Goal: Find specific page/section: Find specific page/section

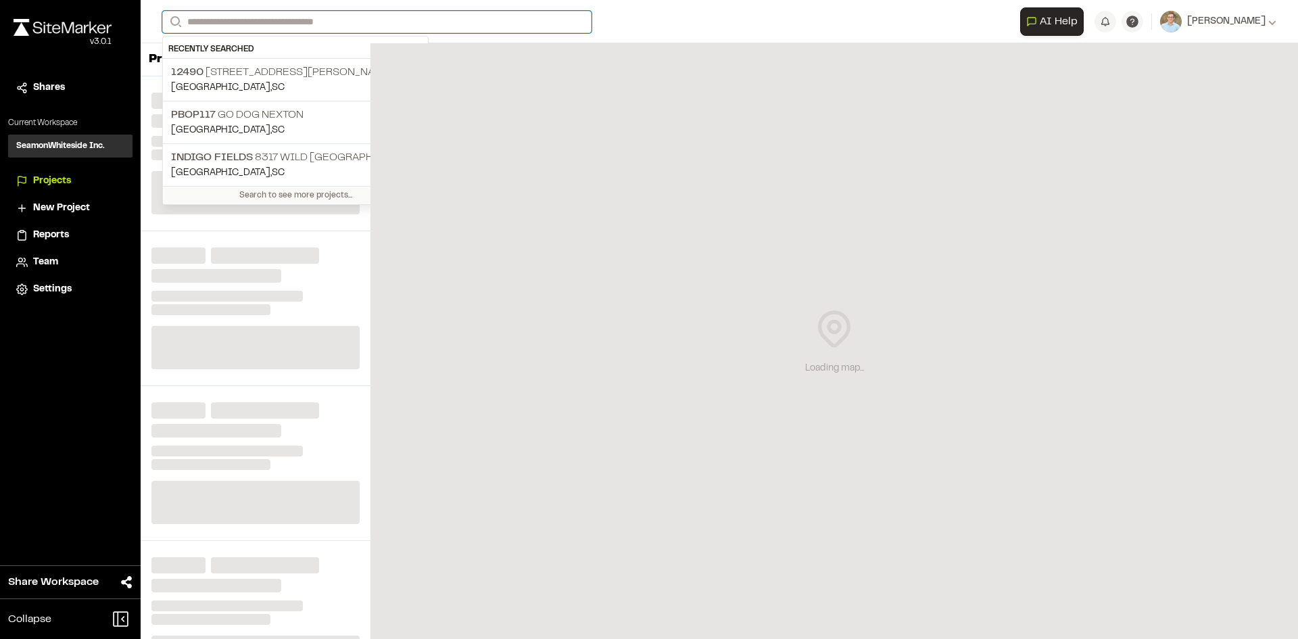
click at [285, 22] on input "Search" at bounding box center [376, 22] width 429 height 22
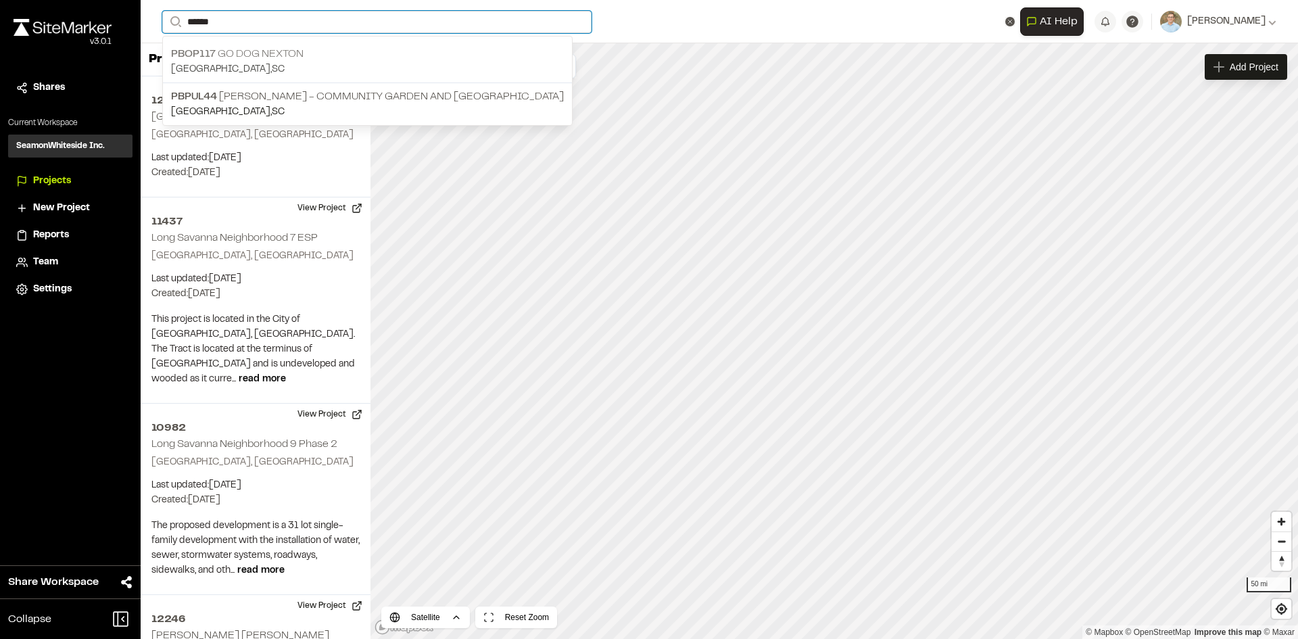
type input "******"
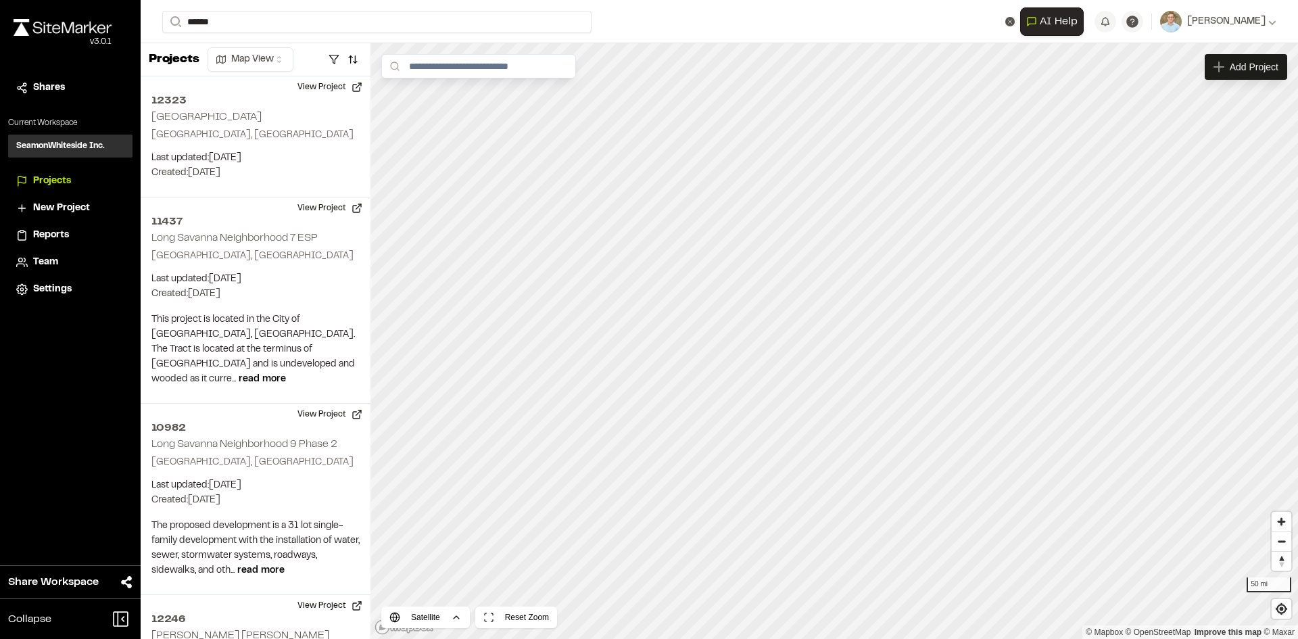
click at [288, 54] on p "PBOP117 Go Dog Nexton" at bounding box center [367, 54] width 393 height 16
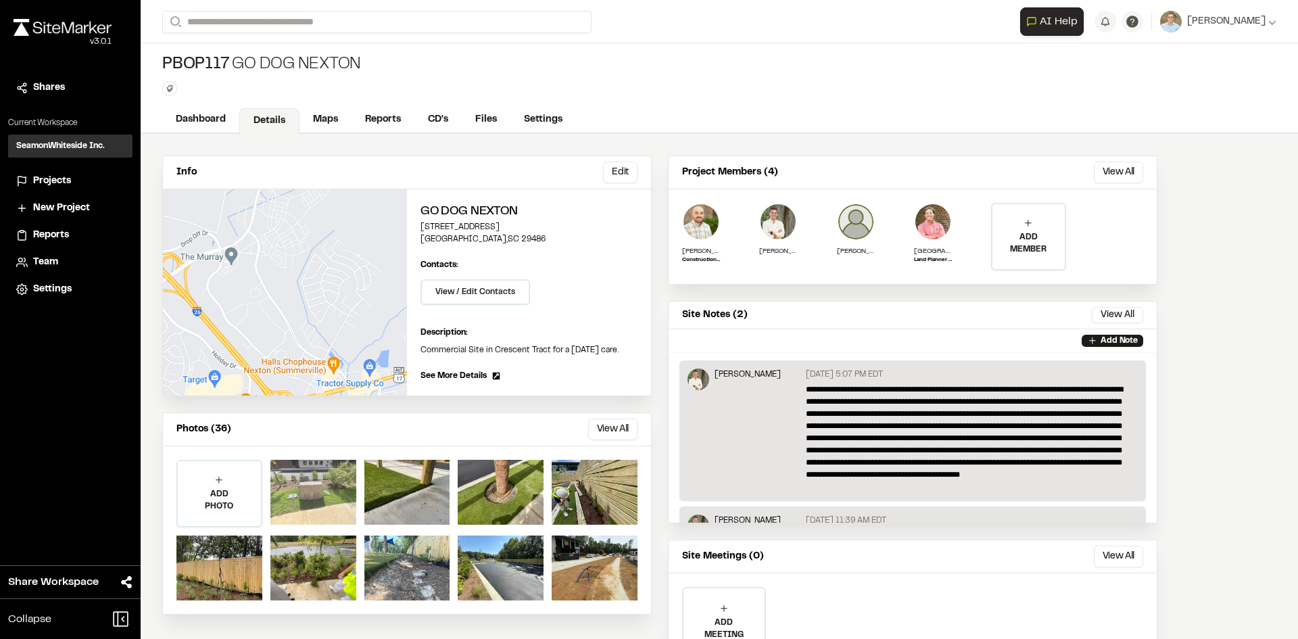
click at [296, 487] on div at bounding box center [314, 492] width 86 height 65
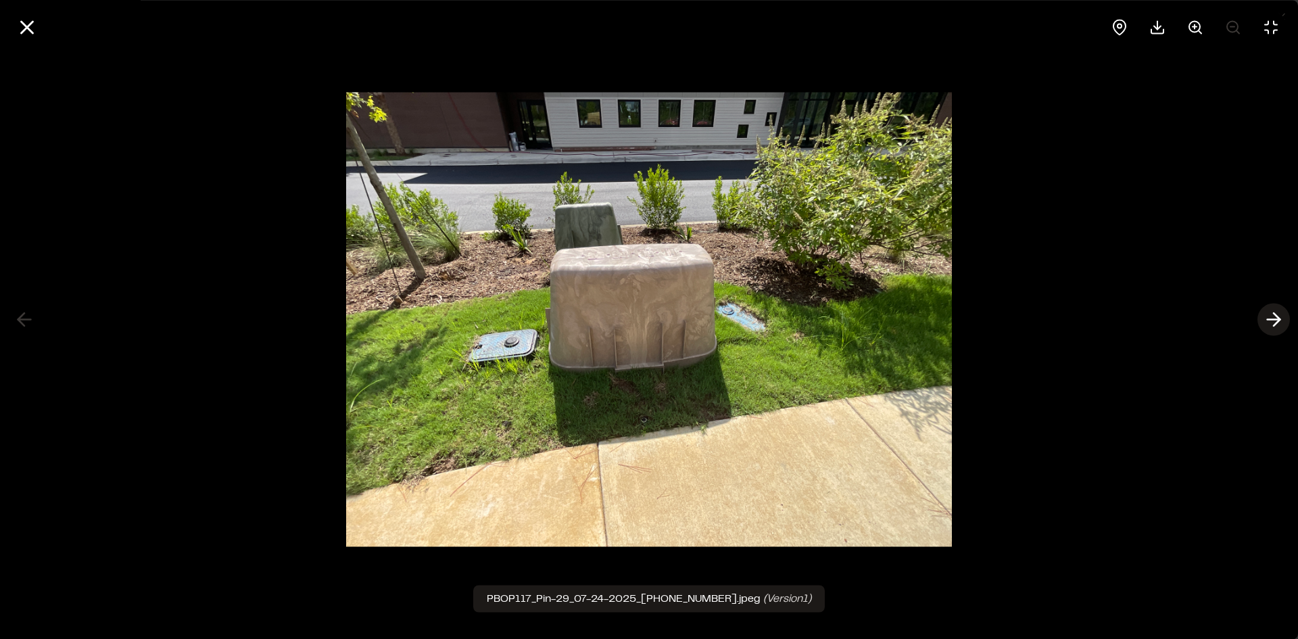
click at [1269, 320] on line at bounding box center [1274, 320] width 13 height 0
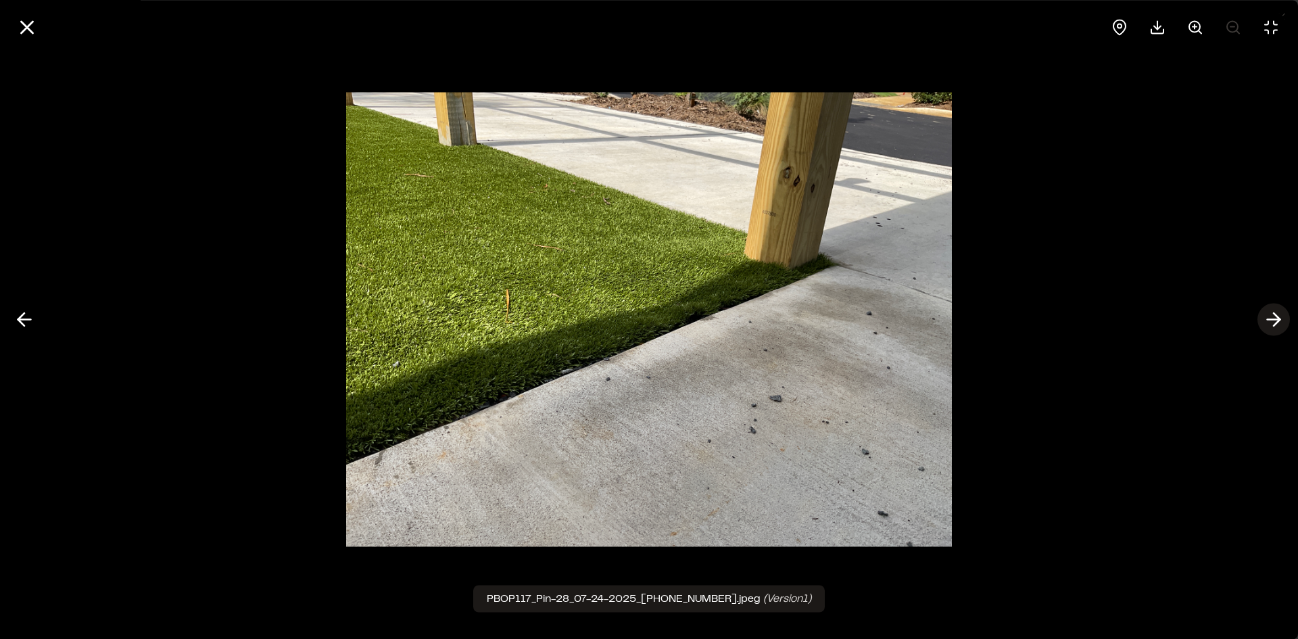
click at [1269, 320] on line at bounding box center [1274, 320] width 13 height 0
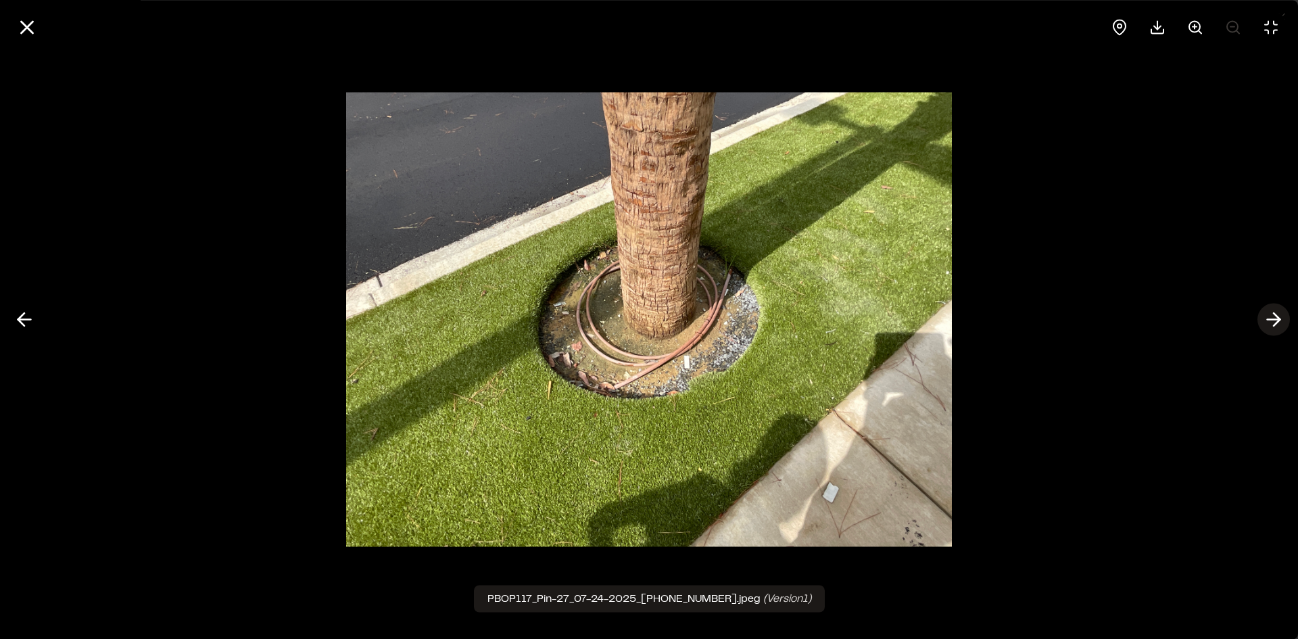
click at [1268, 320] on line at bounding box center [1274, 320] width 13 height 0
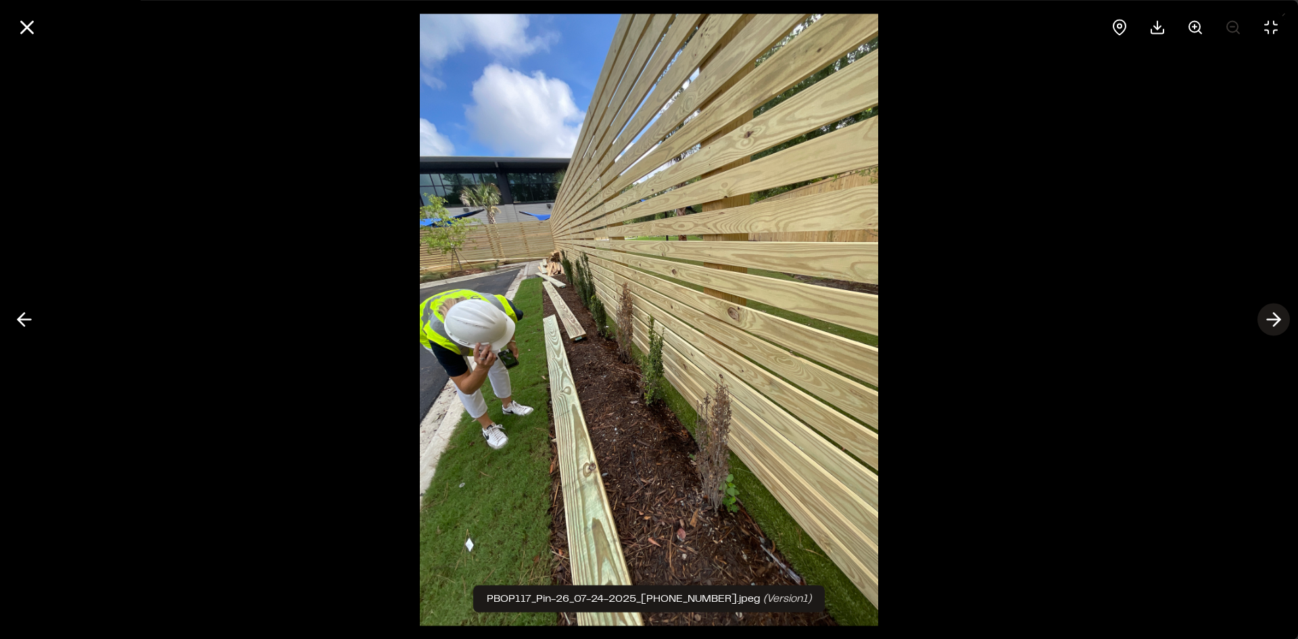
click at [1268, 320] on line at bounding box center [1274, 320] width 13 height 0
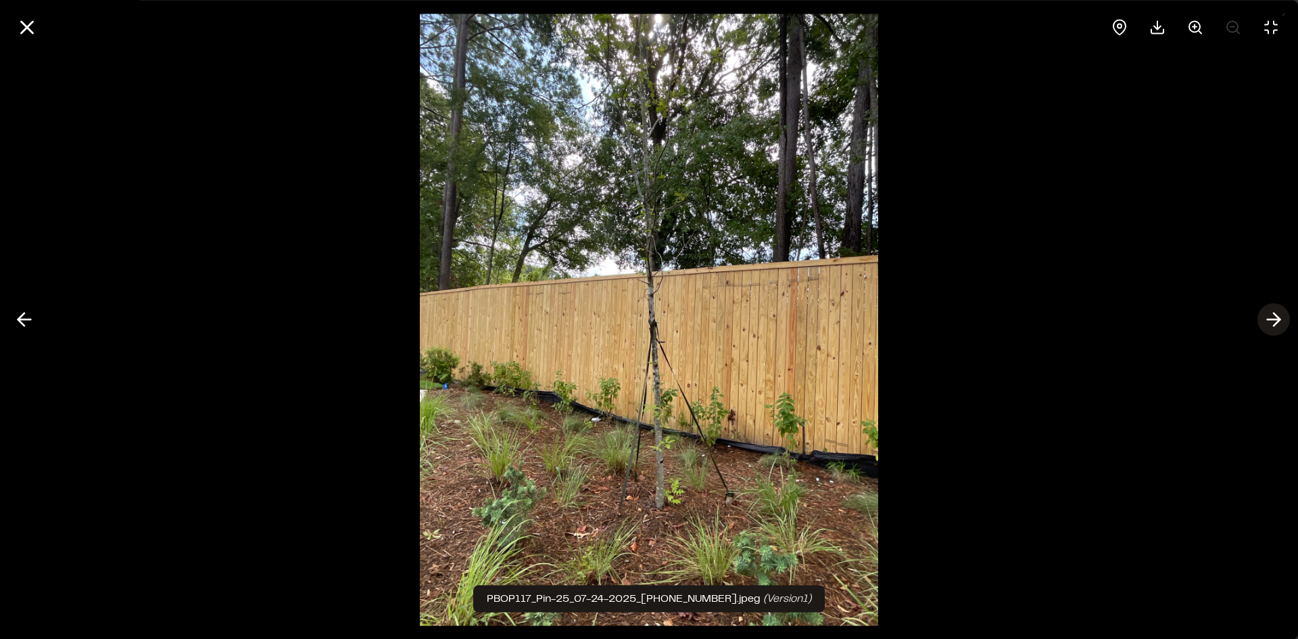
click at [1268, 320] on line at bounding box center [1274, 320] width 13 height 0
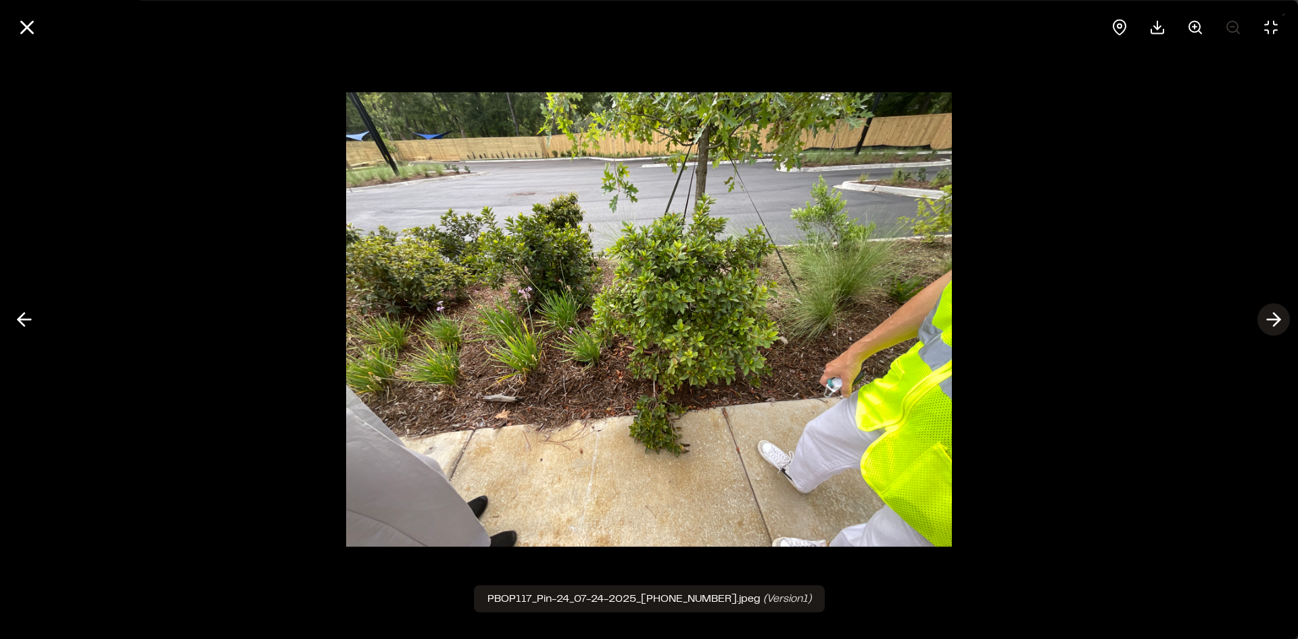
click at [1268, 320] on line at bounding box center [1274, 320] width 13 height 0
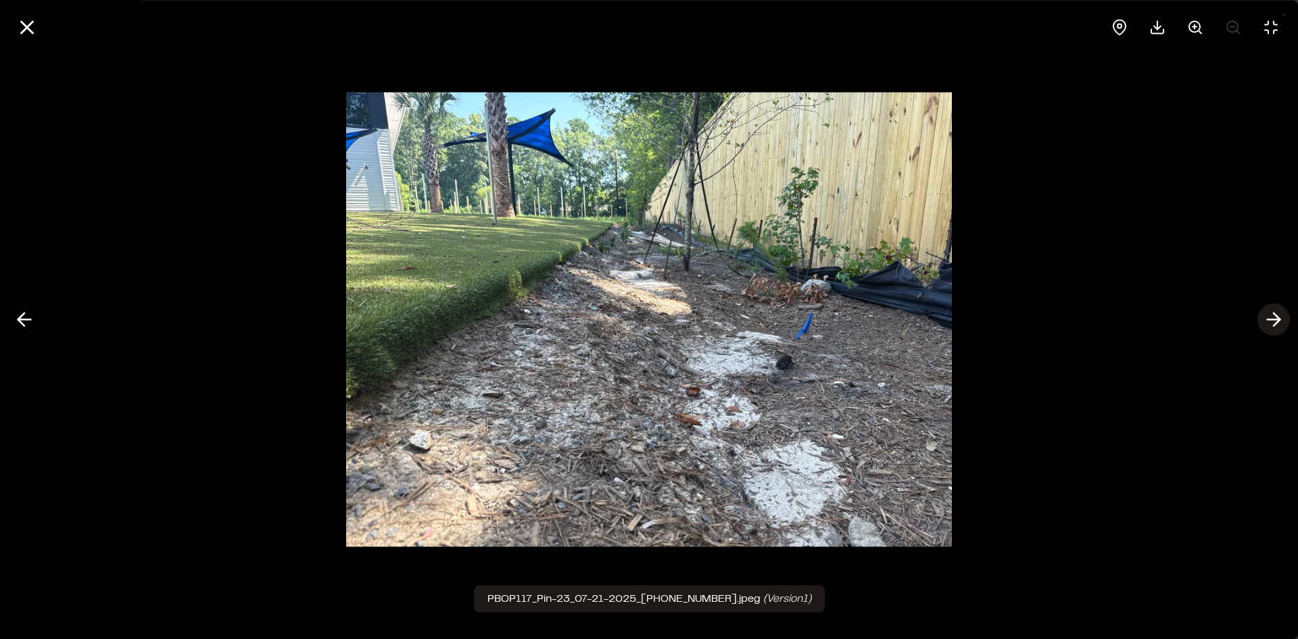
click at [1268, 320] on line at bounding box center [1274, 320] width 13 height 0
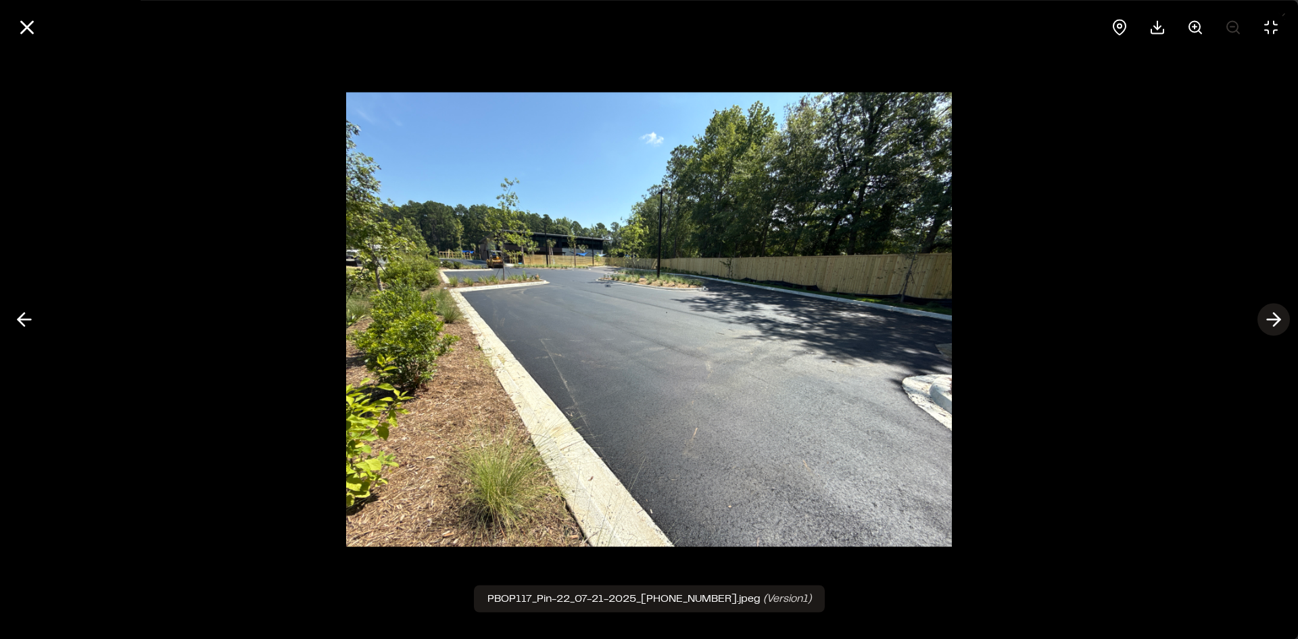
click at [1267, 319] on icon at bounding box center [1274, 319] width 22 height 23
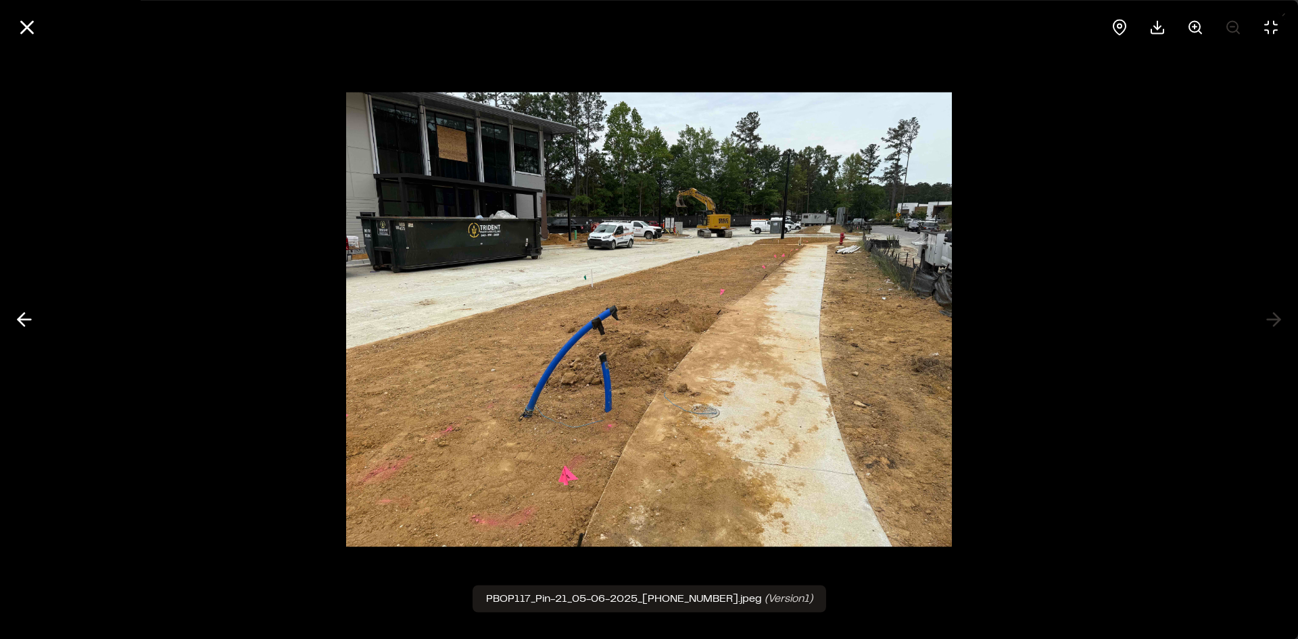
click at [1271, 318] on div at bounding box center [649, 319] width 1298 height 639
click at [27, 316] on icon at bounding box center [25, 319] width 22 height 23
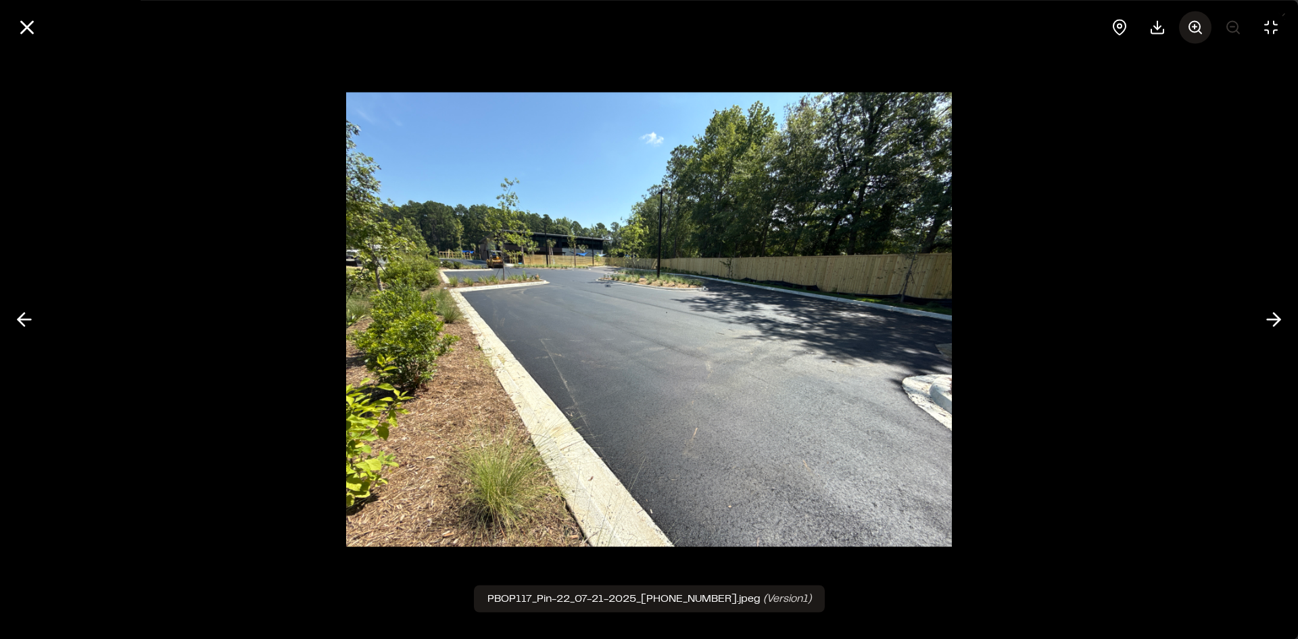
click at [1197, 30] on icon at bounding box center [1196, 27] width 16 height 16
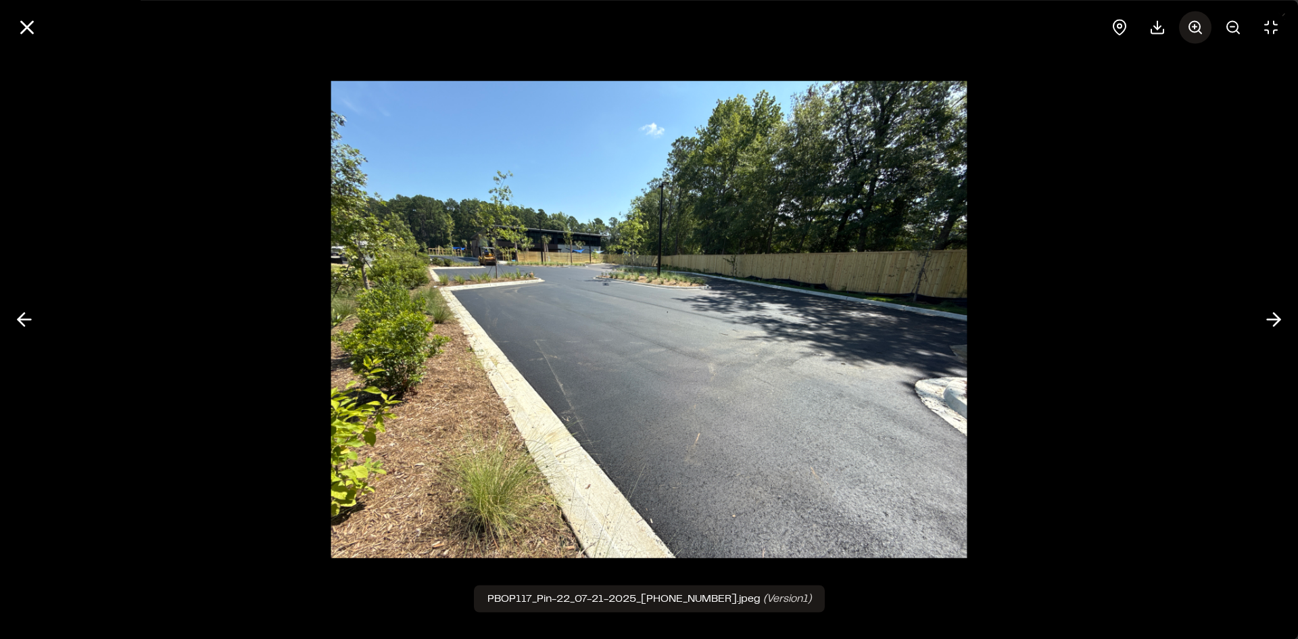
click at [1190, 22] on icon at bounding box center [1196, 27] width 16 height 16
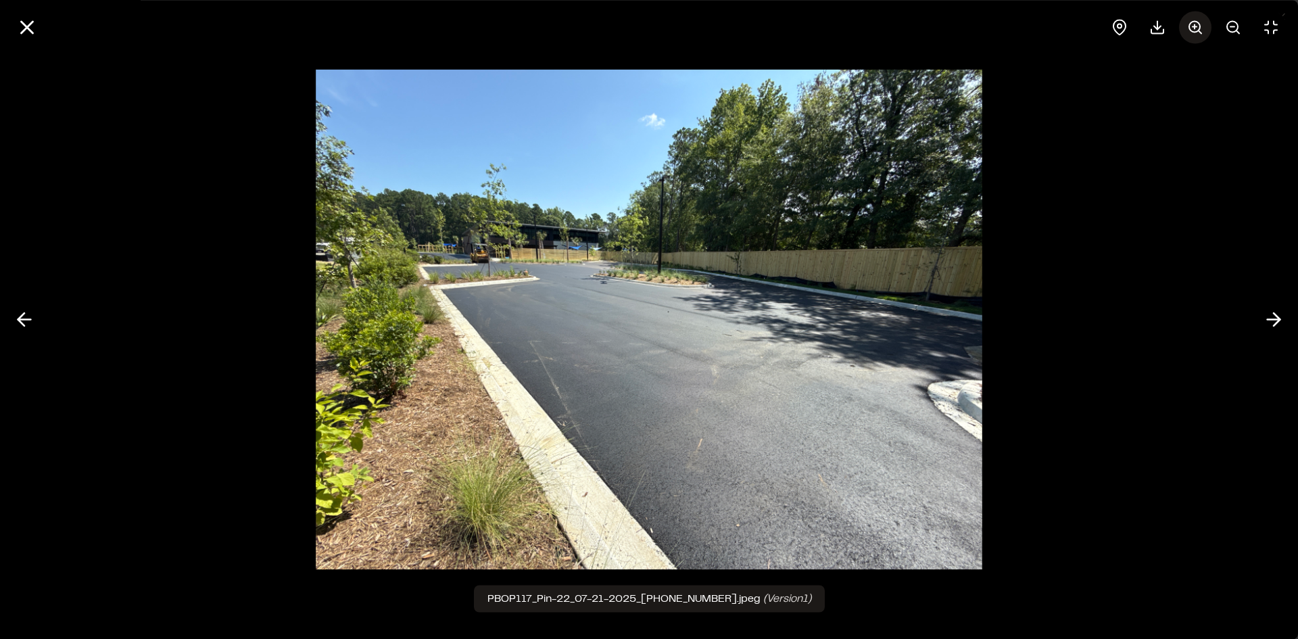
click at [1190, 24] on circle at bounding box center [1195, 26] width 11 height 11
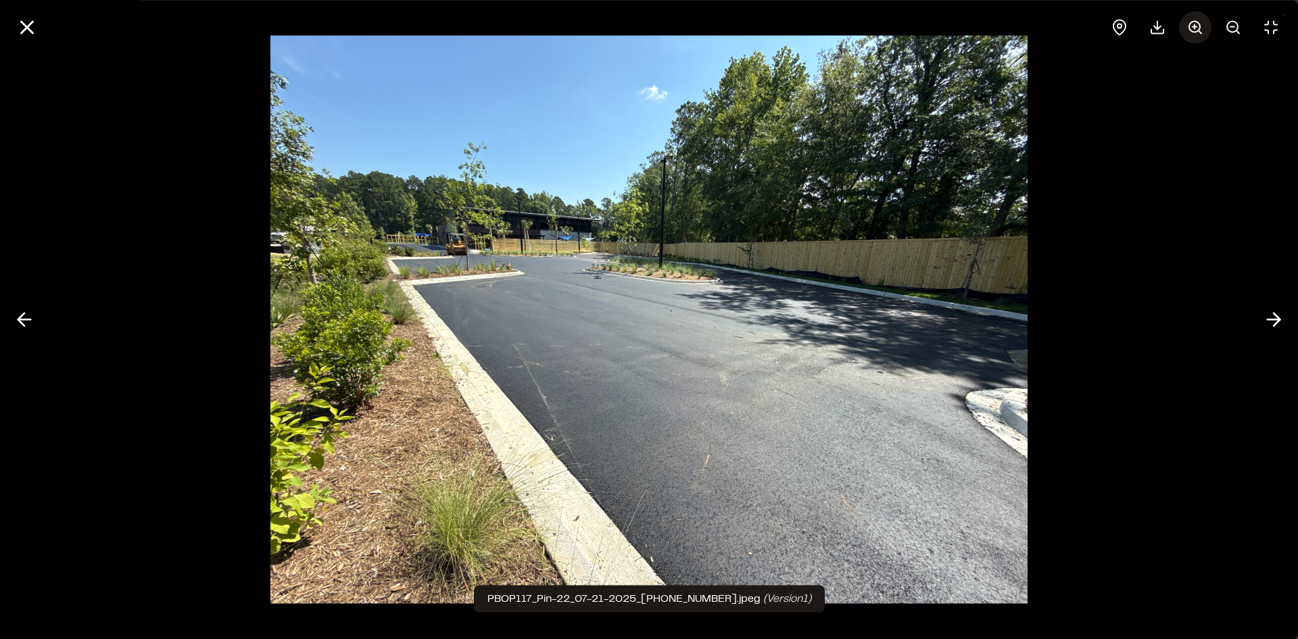
click at [1190, 24] on circle at bounding box center [1195, 26] width 11 height 11
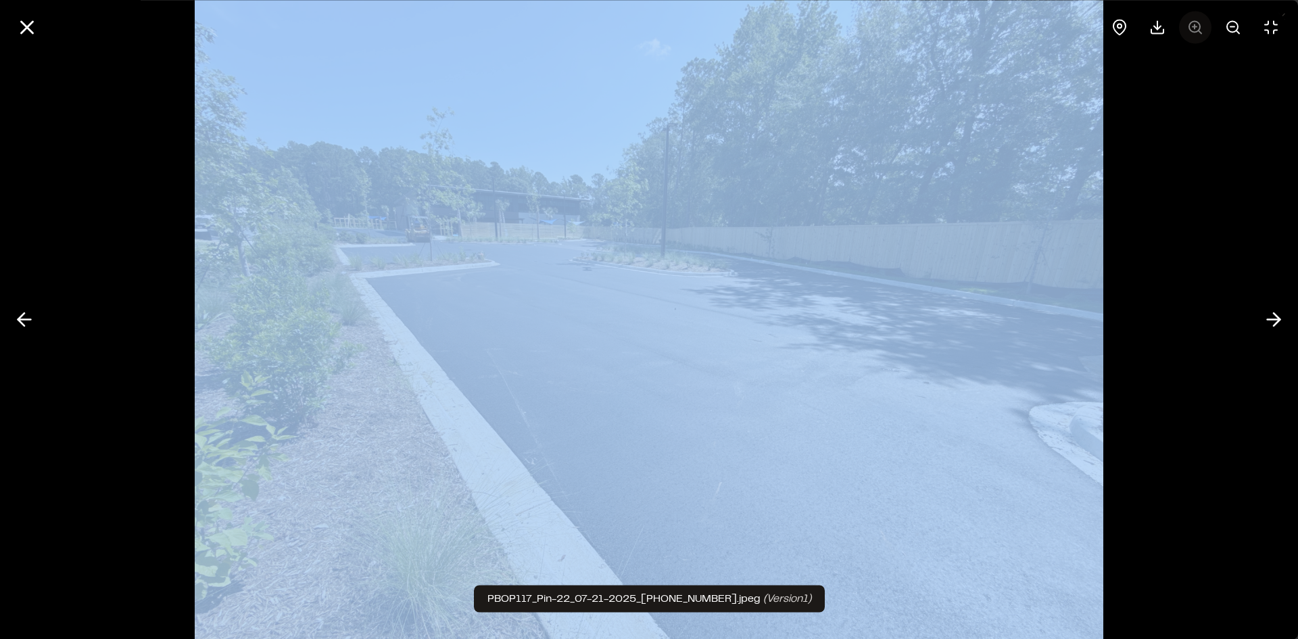
click at [1190, 24] on div at bounding box center [1196, 27] width 184 height 32
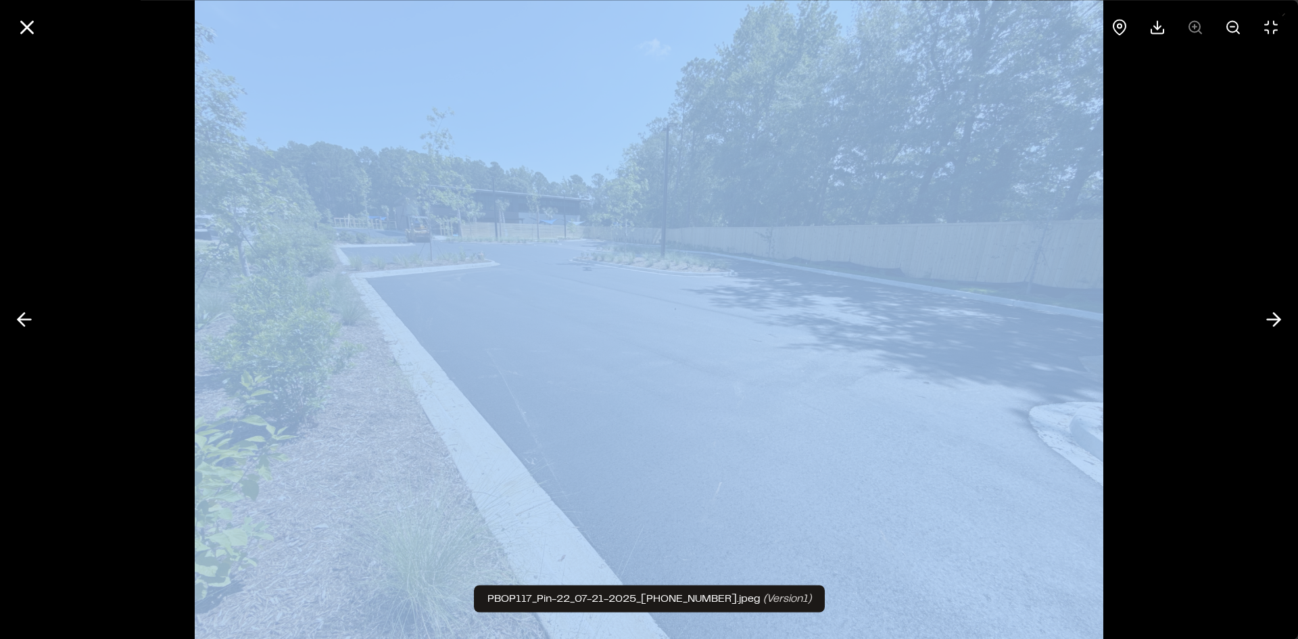
click at [477, 293] on img at bounding box center [649, 320] width 909 height 722
click at [1129, 419] on div at bounding box center [649, 319] width 1298 height 639
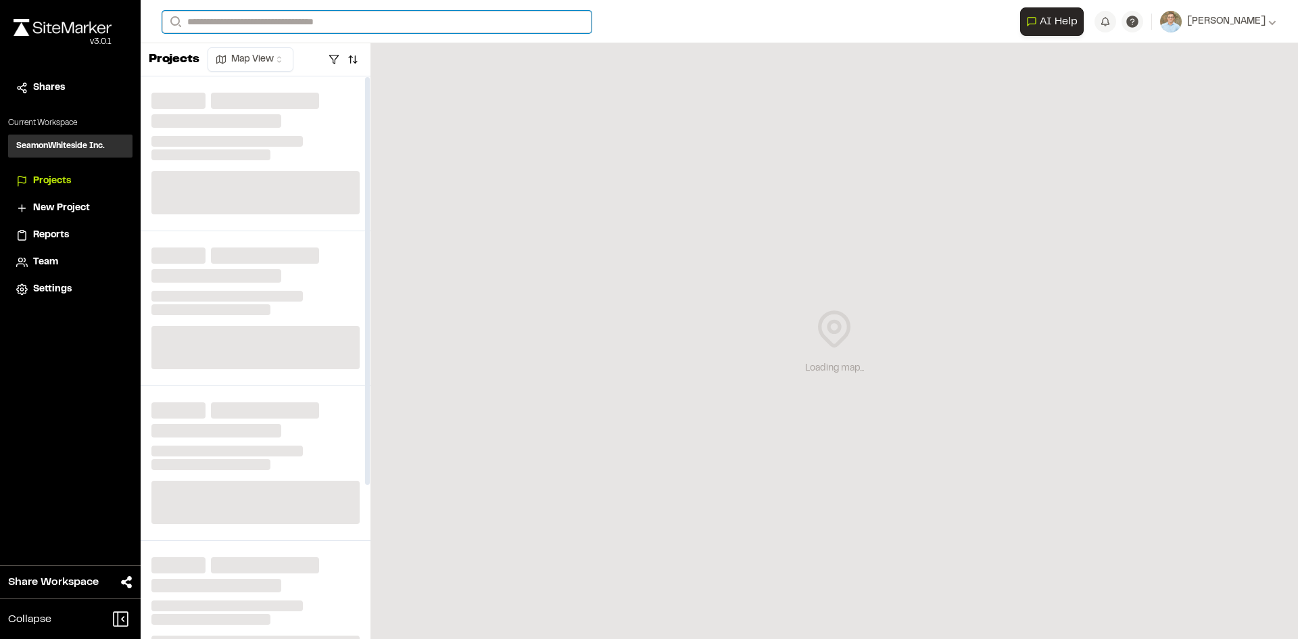
click at [251, 17] on input "Search" at bounding box center [376, 22] width 429 height 22
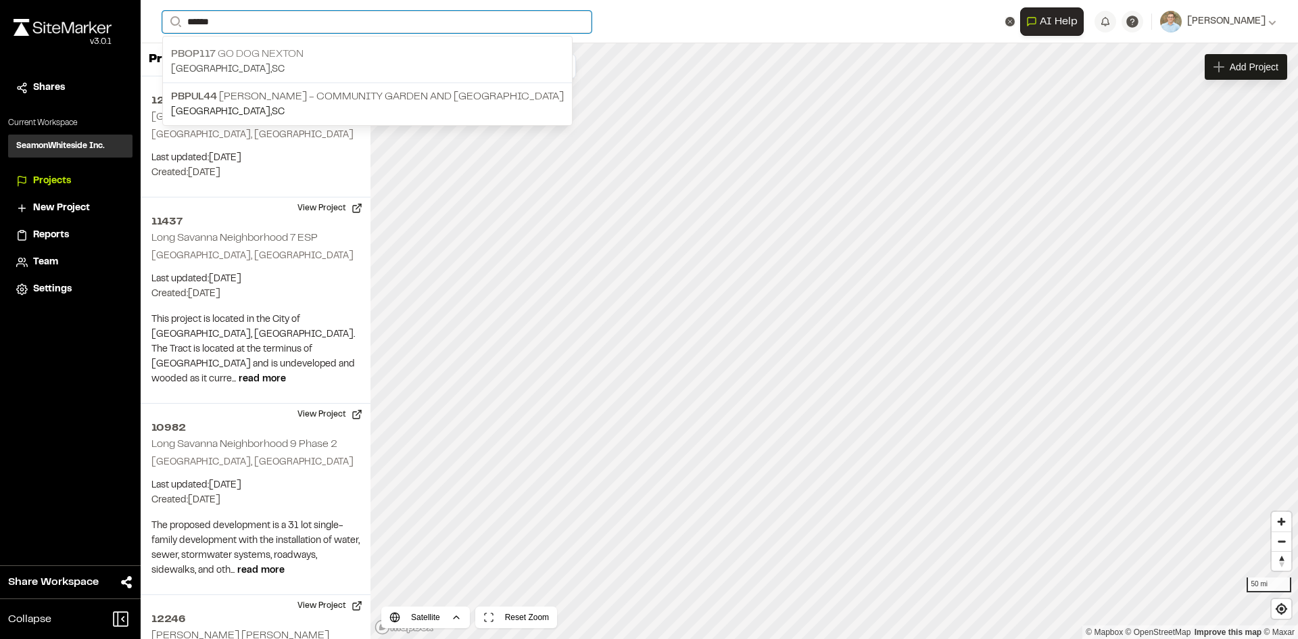
type input "******"
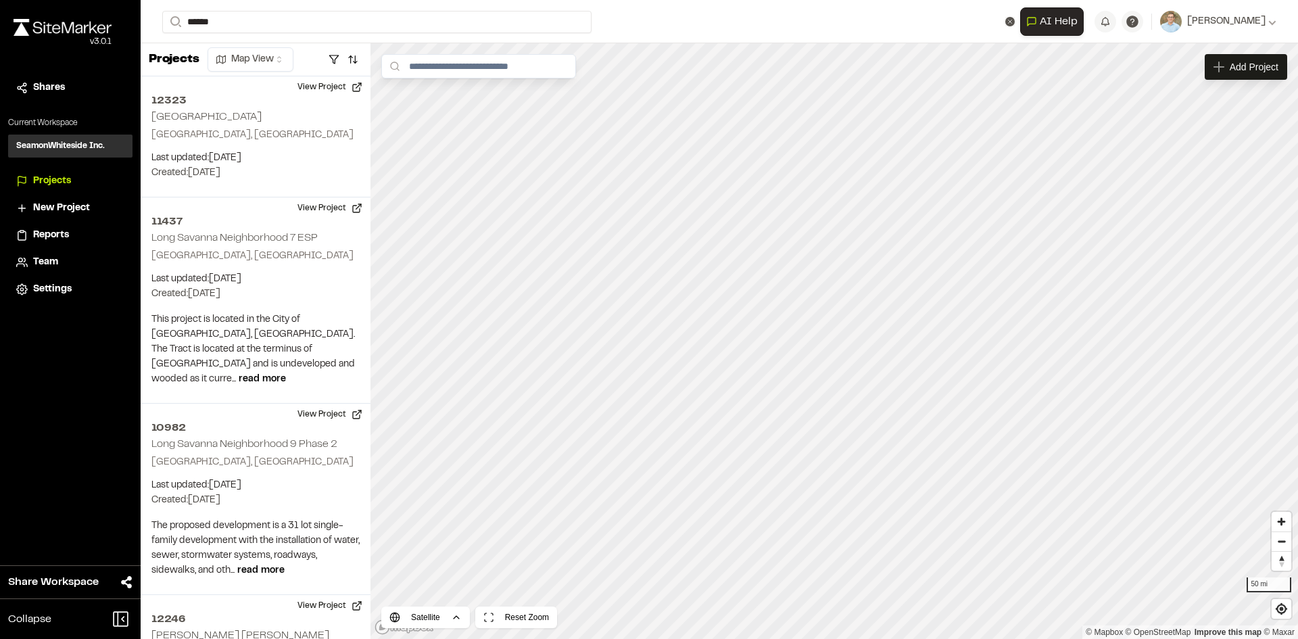
click at [235, 57] on p "PBOP117 Go Dog Nexton" at bounding box center [367, 54] width 393 height 16
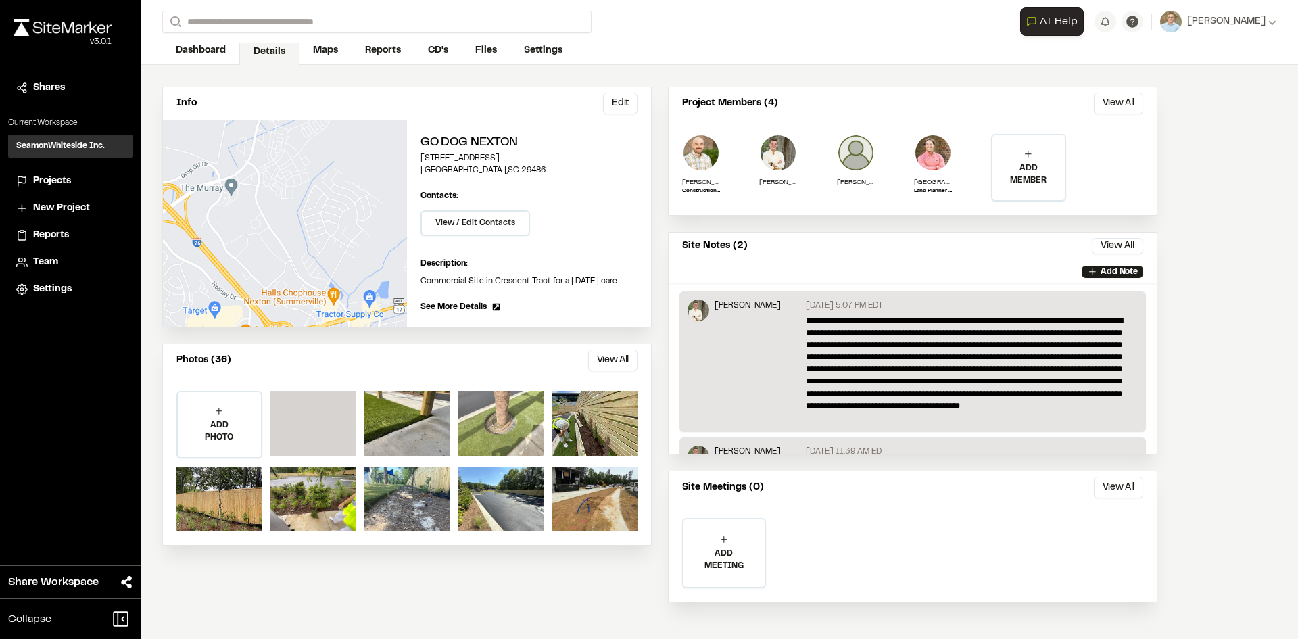
scroll to position [70, 0]
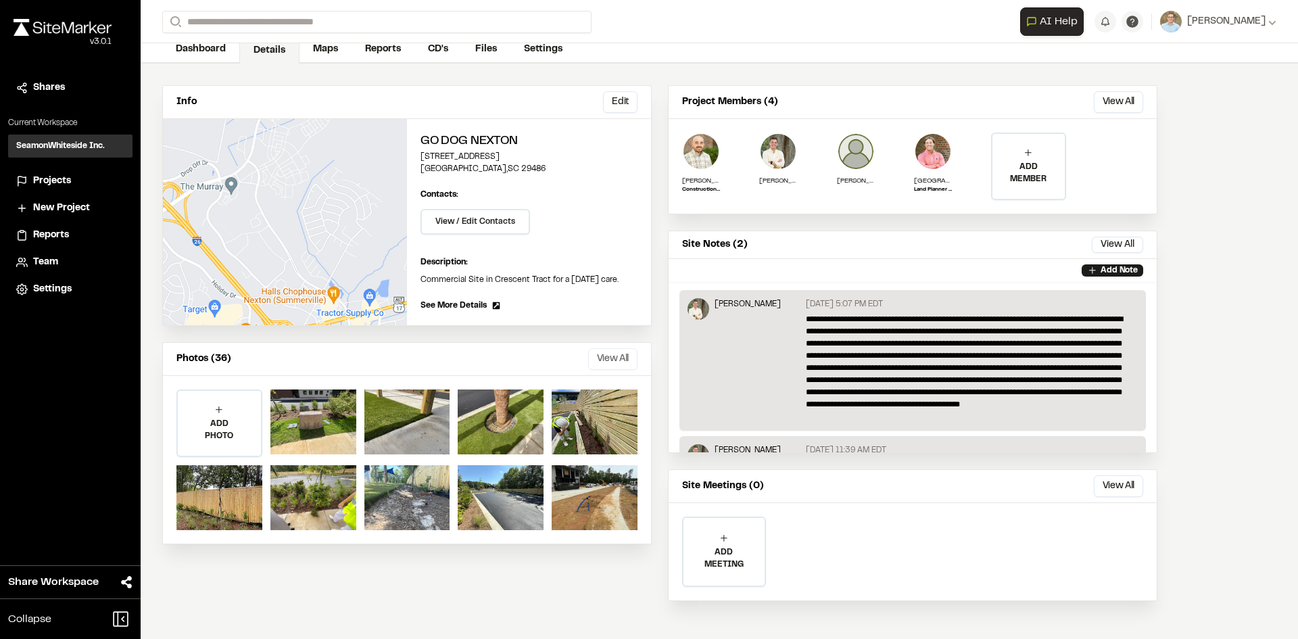
click at [611, 356] on button "View All" at bounding box center [612, 359] width 49 height 22
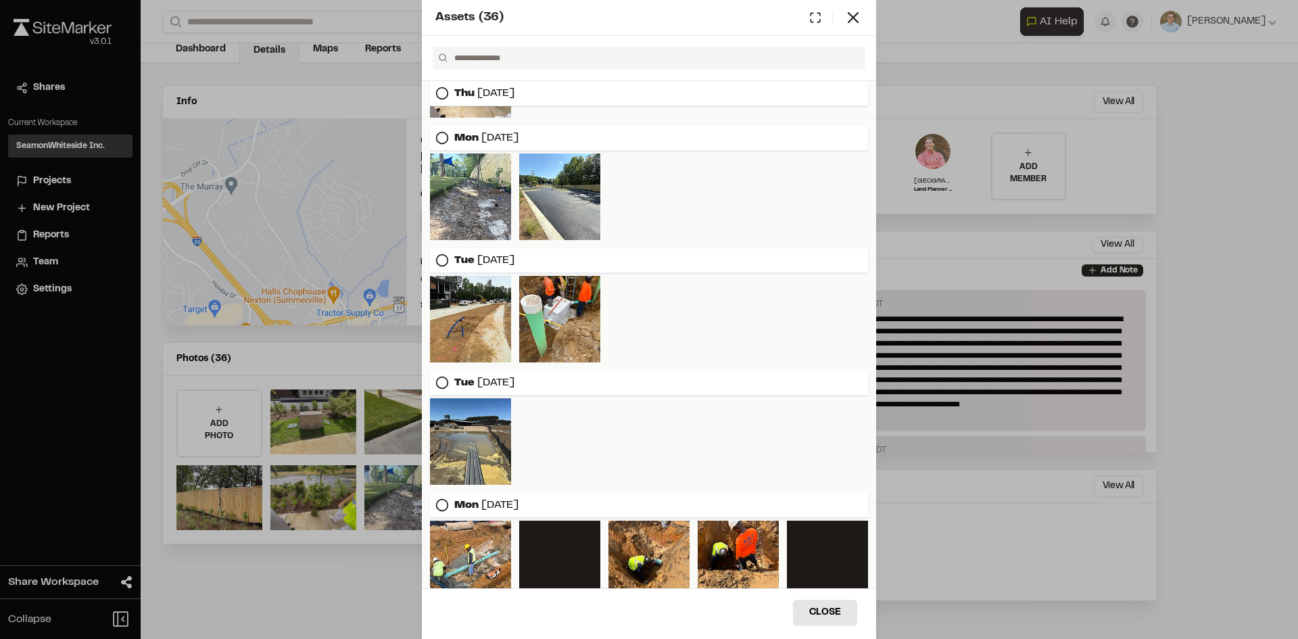
scroll to position [0, 0]
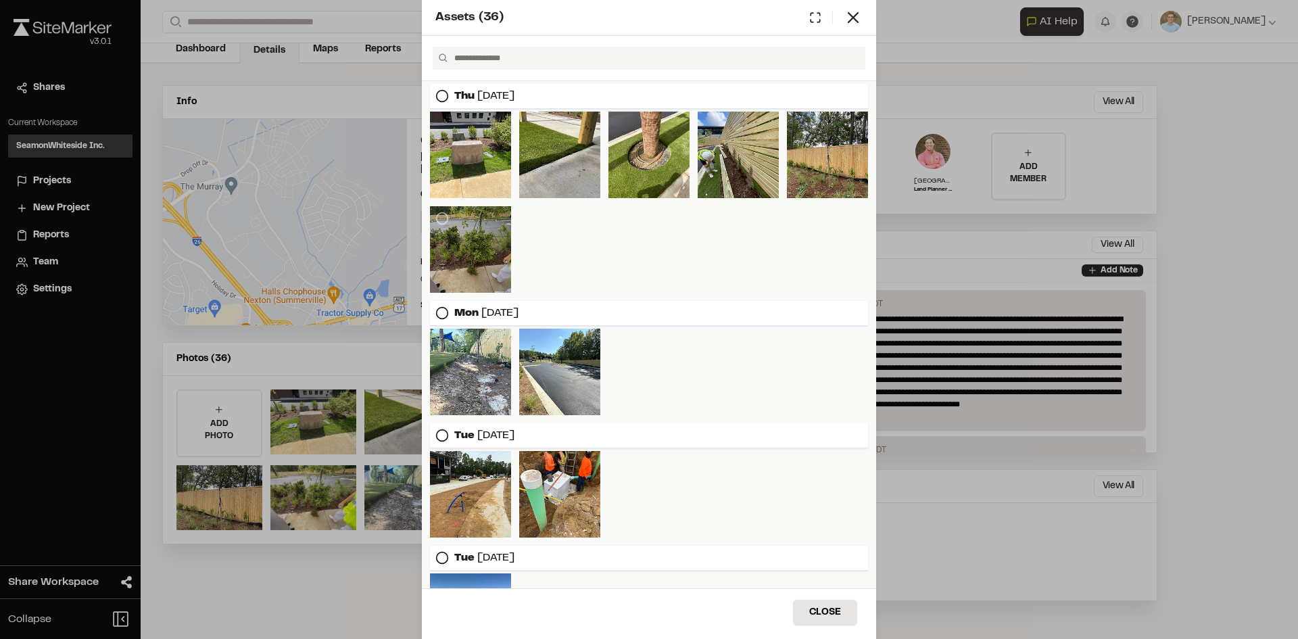
click at [462, 277] on div at bounding box center [470, 249] width 81 height 87
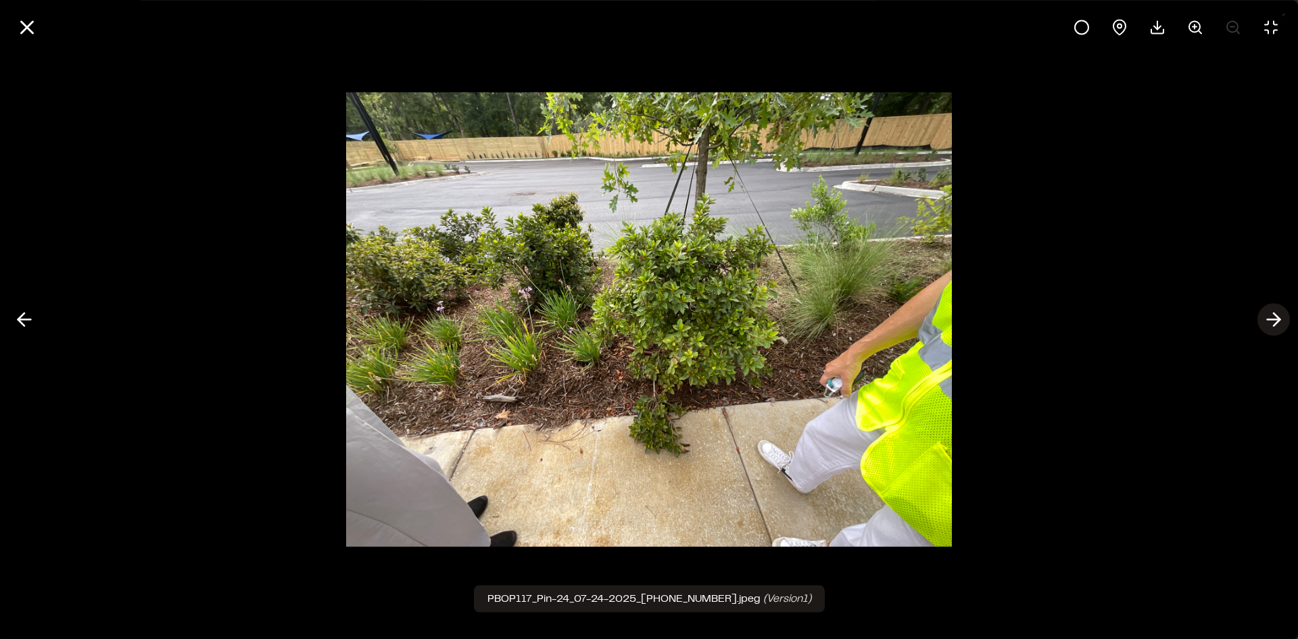
click at [1271, 320] on line at bounding box center [1274, 320] width 13 height 0
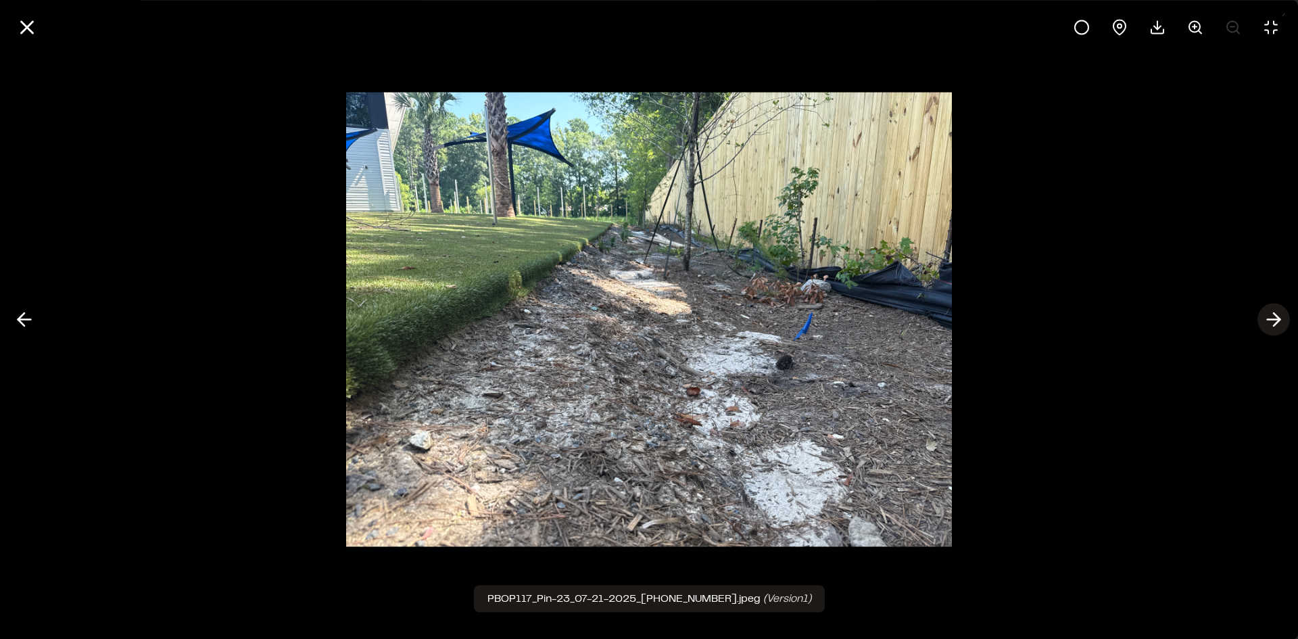
click at [1271, 320] on line at bounding box center [1274, 320] width 13 height 0
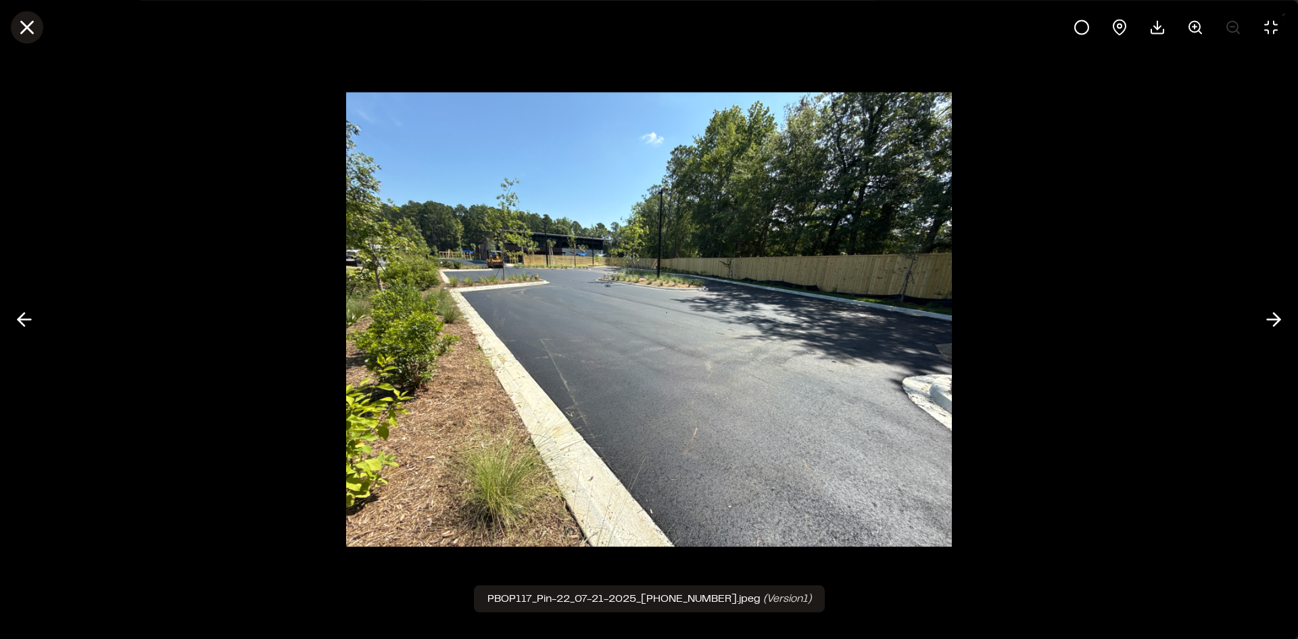
click at [26, 30] on icon at bounding box center [27, 27] width 23 height 23
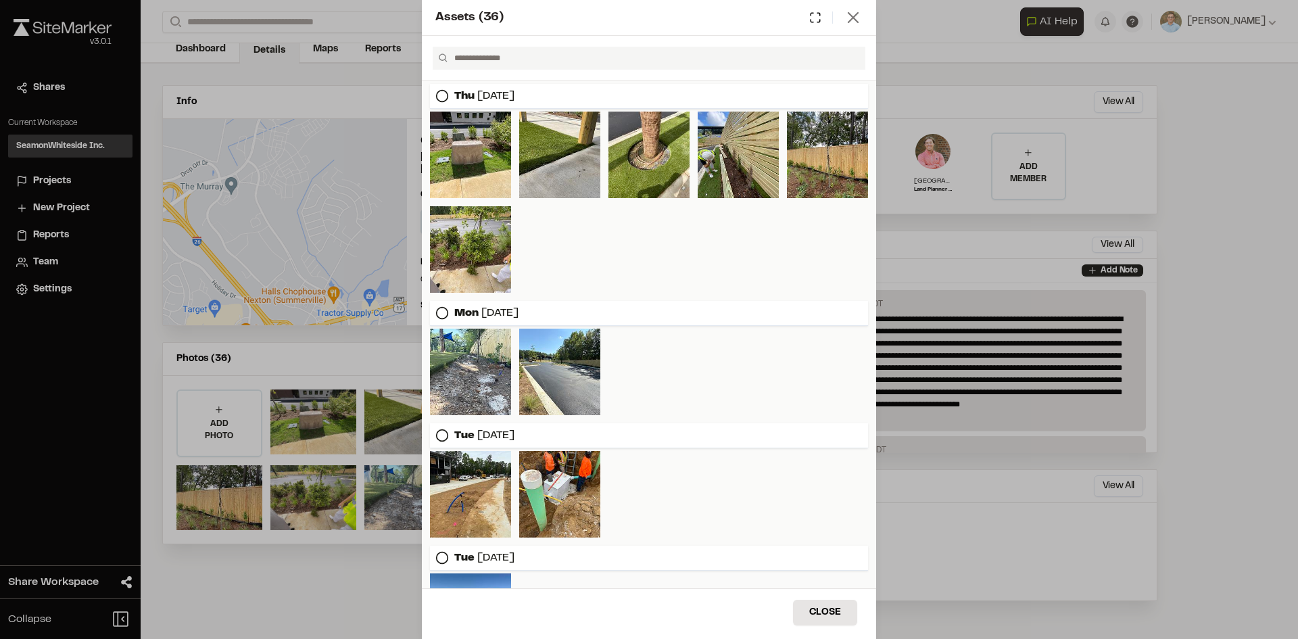
click at [852, 18] on icon at bounding box center [853, 17] width 19 height 19
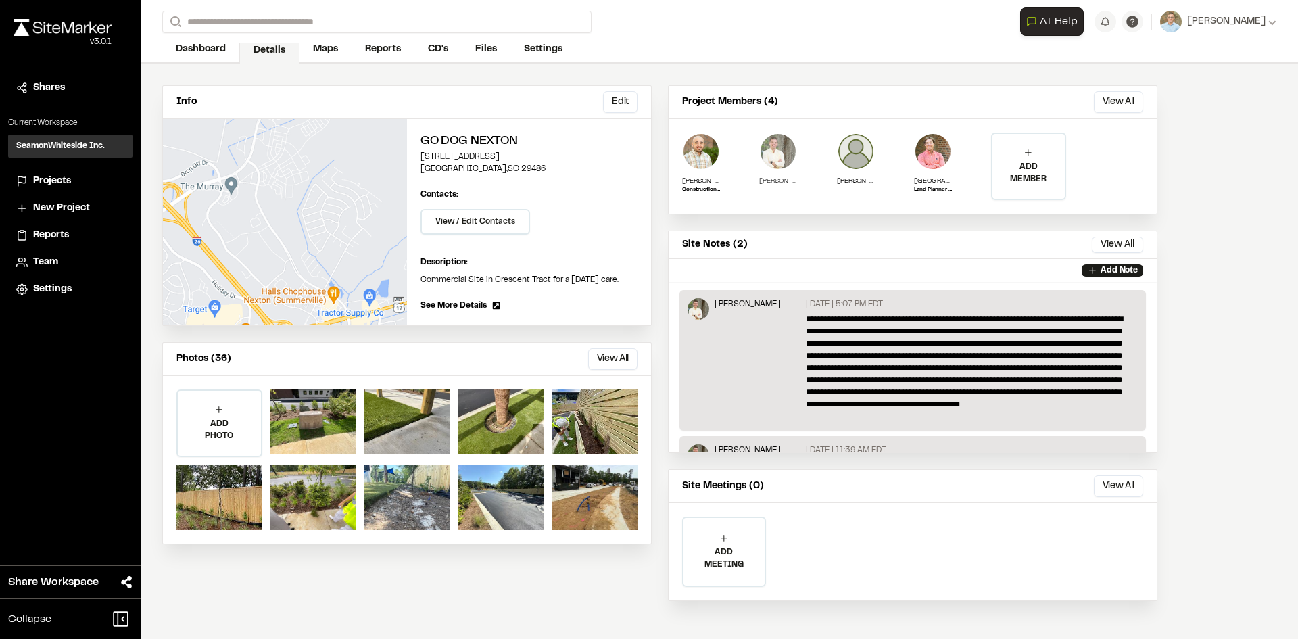
scroll to position [3, 0]
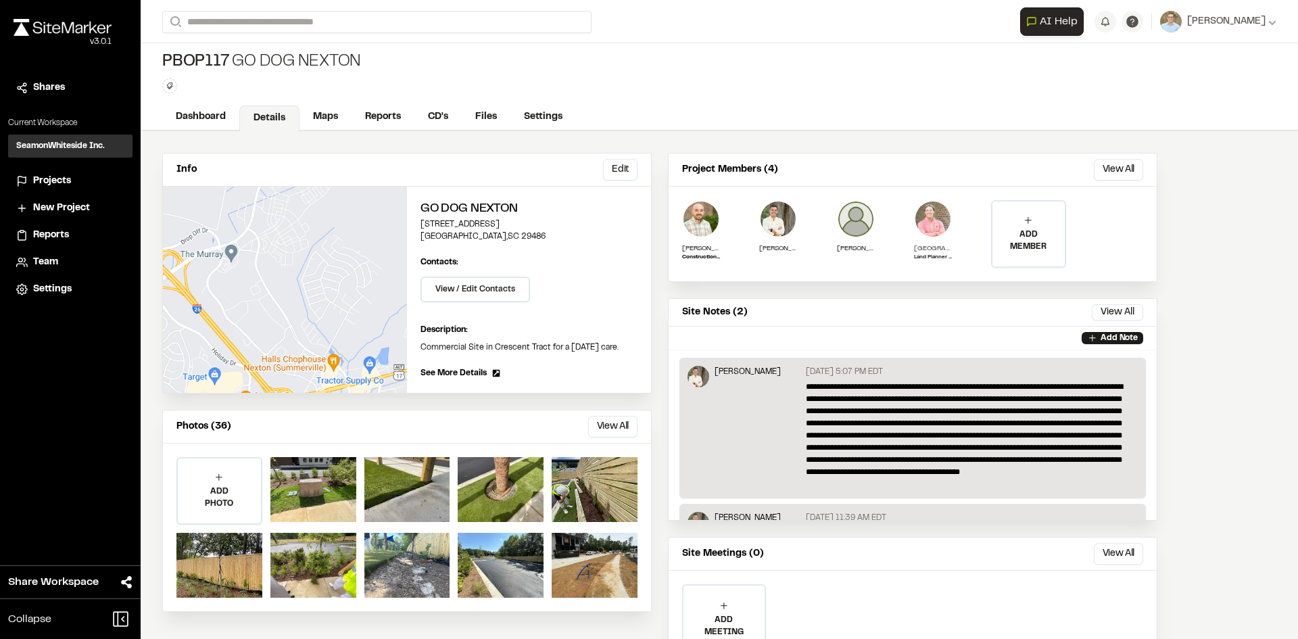
click at [934, 223] on img at bounding box center [933, 219] width 38 height 38
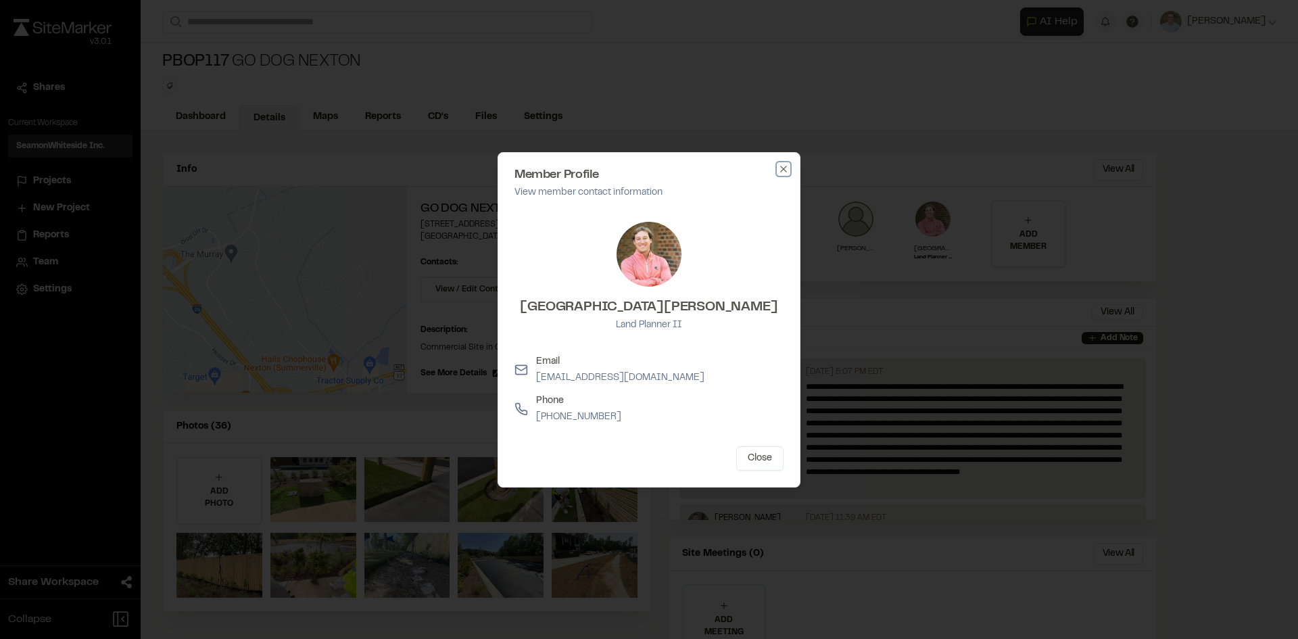
click at [780, 171] on icon "button" at bounding box center [783, 169] width 11 height 11
